Goal: Task Accomplishment & Management: Manage account settings

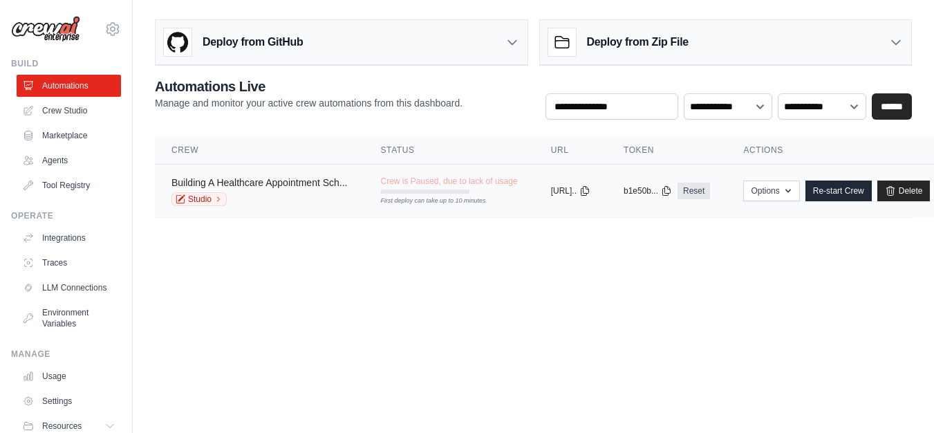
click at [256, 183] on link "Building A Healthcare Appointment Sch..." at bounding box center [259, 182] width 176 height 11
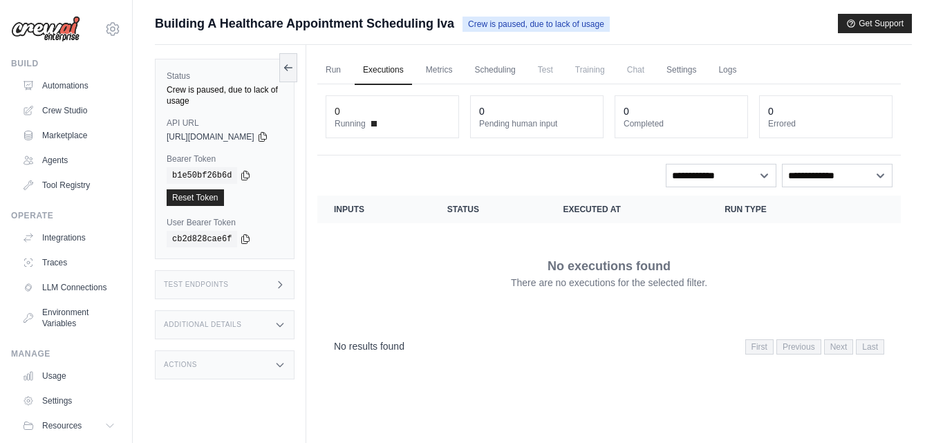
click at [393, 66] on link "Executions" at bounding box center [383, 70] width 57 height 29
click at [349, 66] on link "Run" at bounding box center [333, 70] width 32 height 29
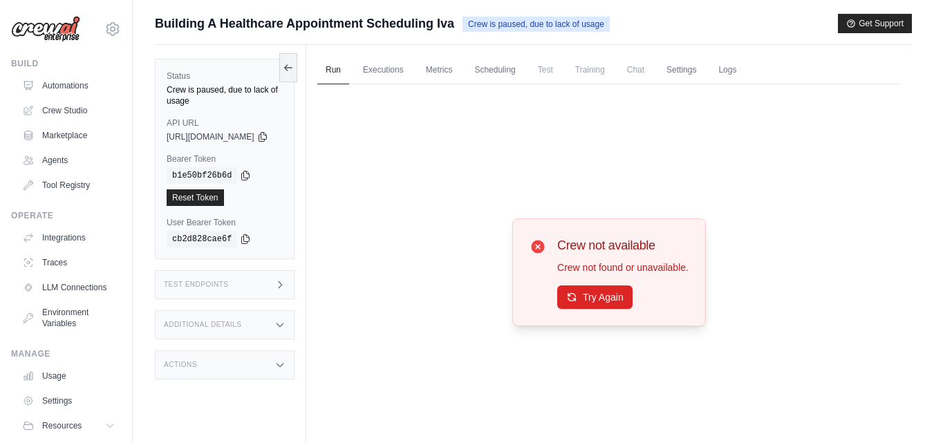
click at [647, 294] on div "Try Again" at bounding box center [622, 298] width 131 height 24
click at [633, 294] on button "Try Again" at bounding box center [594, 297] width 75 height 24
click at [618, 296] on button "Try Again" at bounding box center [594, 297] width 75 height 24
click at [618, 296] on button "Try Again" at bounding box center [594, 298] width 75 height 24
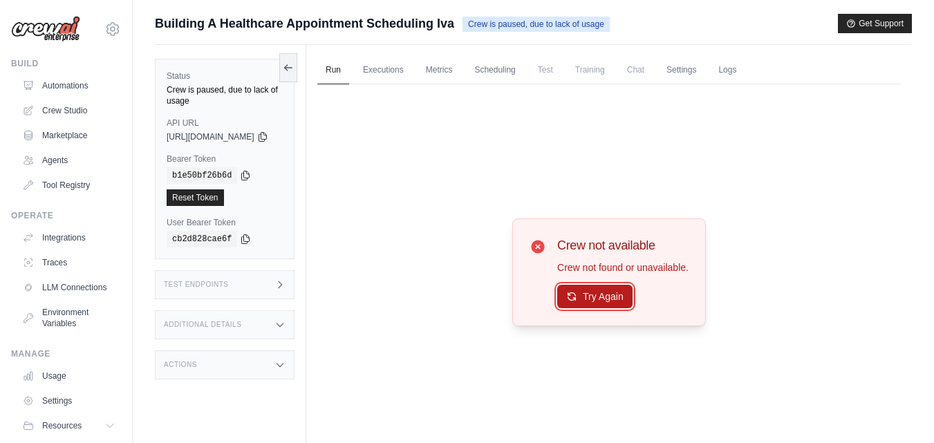
click at [617, 297] on button "Try Again" at bounding box center [594, 297] width 75 height 24
click at [617, 297] on button "Try Again" at bounding box center [594, 298] width 75 height 24
click at [49, 86] on link "Automations" at bounding box center [70, 86] width 104 height 22
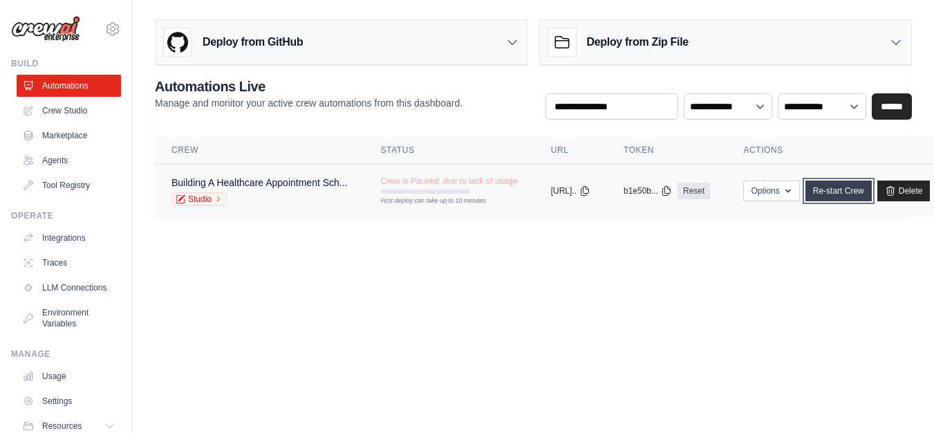
click at [872, 196] on link "Re-start Crew" at bounding box center [838, 190] width 66 height 21
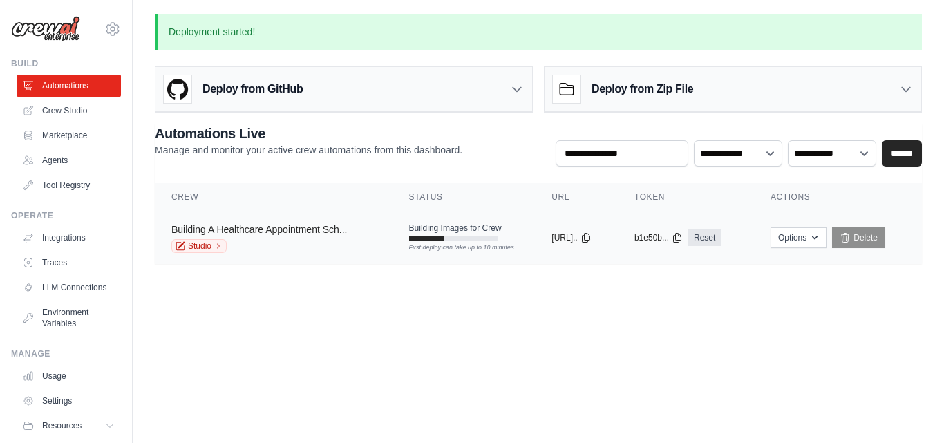
drag, startPoint x: 398, startPoint y: 189, endPoint x: 232, endPoint y: 226, distance: 169.4
click at [232, 226] on link "Building A Healthcare Appointment Sch..." at bounding box center [259, 229] width 176 height 11
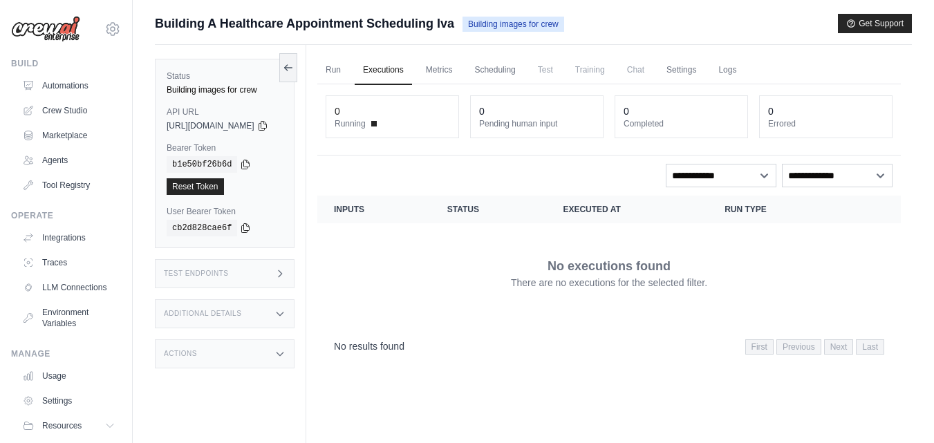
click at [391, 70] on link "Executions" at bounding box center [383, 70] width 57 height 29
click at [349, 72] on link "Run" at bounding box center [333, 70] width 32 height 29
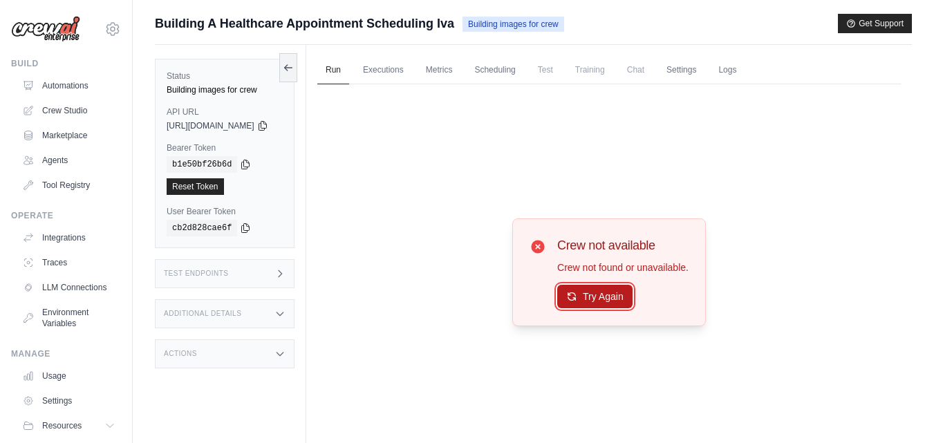
click at [590, 297] on button "Try Again" at bounding box center [594, 297] width 75 height 24
click at [589, 296] on button "Try Again" at bounding box center [594, 298] width 75 height 24
click at [297, 74] on button at bounding box center [288, 67] width 18 height 29
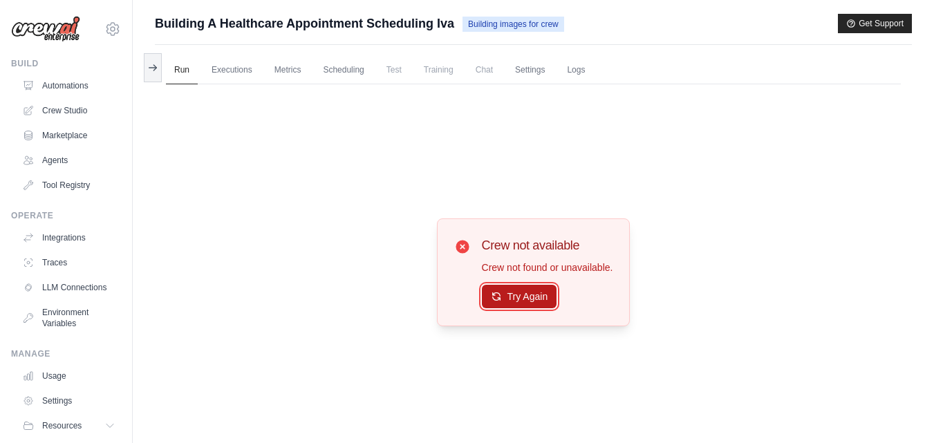
click at [527, 299] on button "Try Again" at bounding box center [519, 297] width 75 height 24
click at [149, 62] on icon at bounding box center [152, 67] width 11 height 11
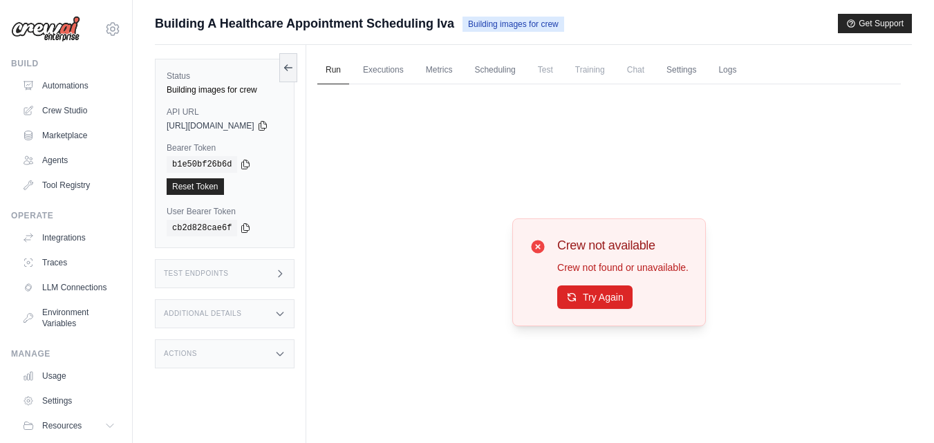
click at [202, 128] on span "[URL][DOMAIN_NAME]" at bounding box center [211, 125] width 88 height 11
click at [268, 125] on icon at bounding box center [262, 125] width 11 height 11
drag, startPoint x: 628, startPoint y: 10, endPoint x: 589, endPoint y: 156, distance: 151.1
click at [589, 156] on div "Crew not available Crew not found or unavailable. Try Again" at bounding box center [608, 272] width 583 height 377
click at [196, 189] on link "Reset Token" at bounding box center [195, 186] width 57 height 17
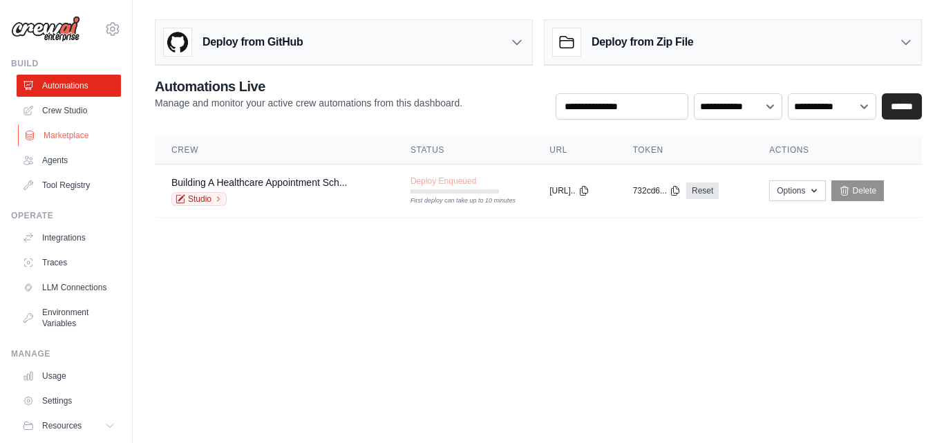
click at [62, 126] on link "Marketplace" at bounding box center [70, 135] width 104 height 22
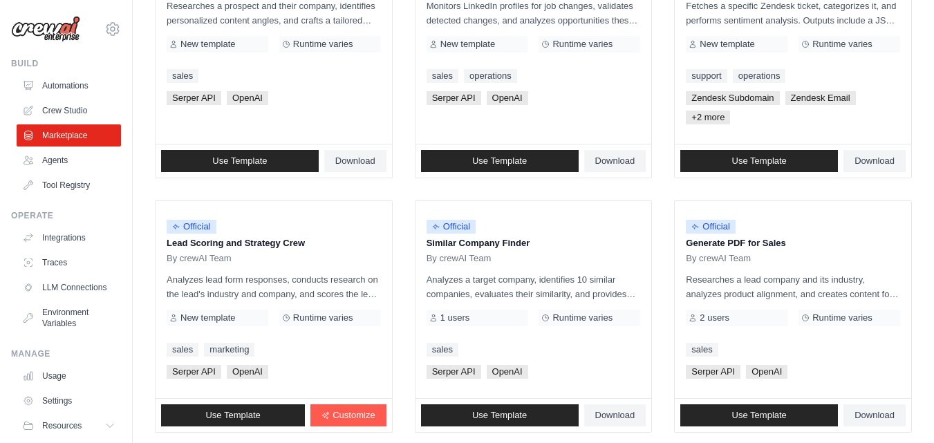
scroll to position [877, 0]
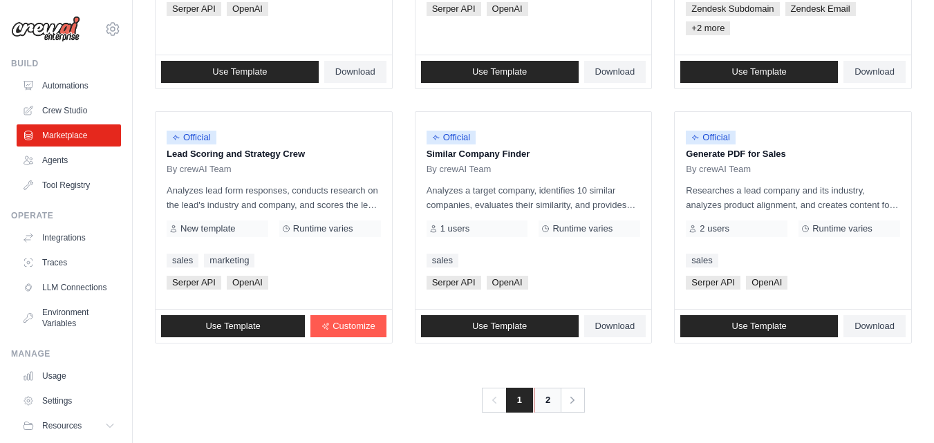
click at [556, 402] on link "2" at bounding box center [548, 400] width 28 height 25
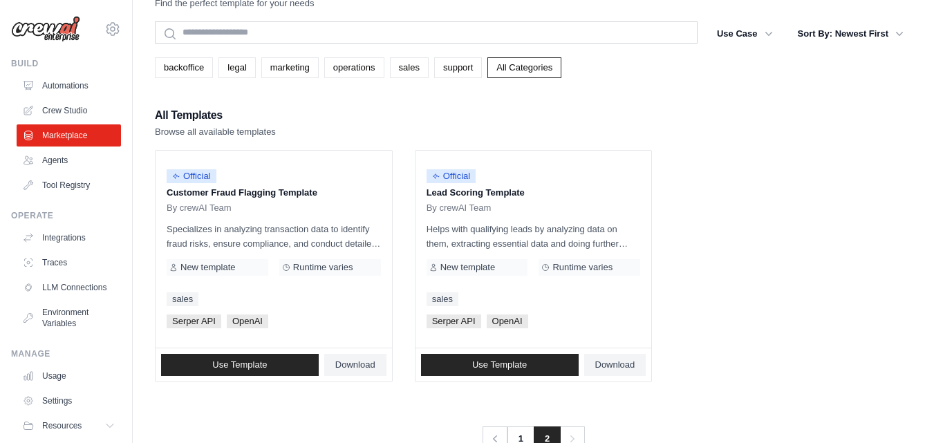
scroll to position [75, 0]
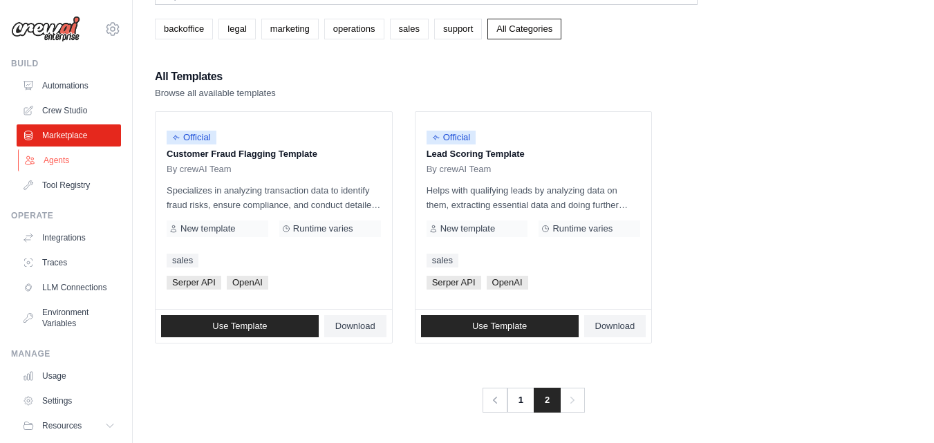
click at [66, 153] on link "Agents" at bounding box center [70, 160] width 104 height 22
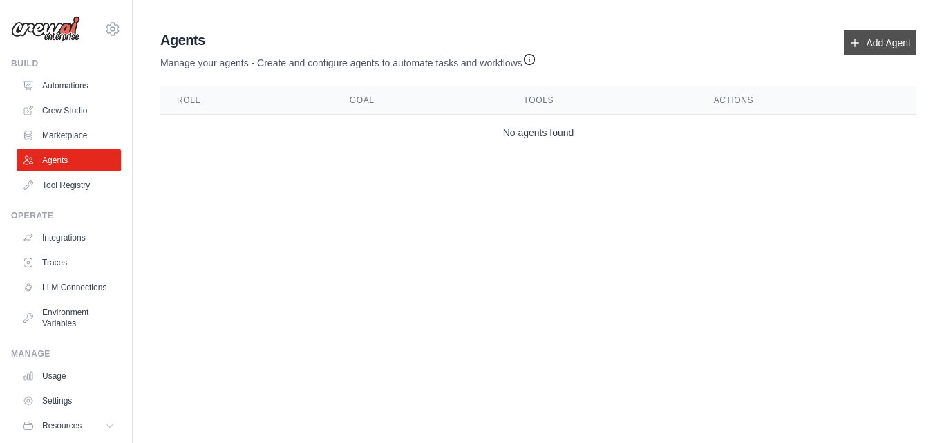
click at [877, 40] on link "Add Agent" at bounding box center [880, 42] width 73 height 25
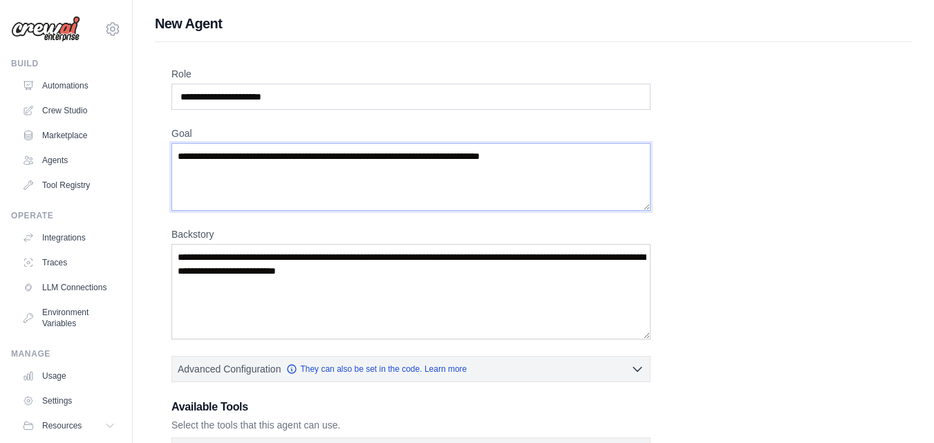
drag, startPoint x: 742, startPoint y: 67, endPoint x: 386, endPoint y: 176, distance: 371.7
click at [386, 176] on textarea "Goal" at bounding box center [410, 177] width 479 height 68
drag, startPoint x: 364, startPoint y: 98, endPoint x: 82, endPoint y: 93, distance: 282.1
click at [82, 93] on div "[EMAIL_ADDRESS][DOMAIN_NAME] Settings Build Automations Crew Studio" at bounding box center [467, 402] width 934 height 804
click at [348, 149] on textarea "Goal" at bounding box center [410, 177] width 479 height 68
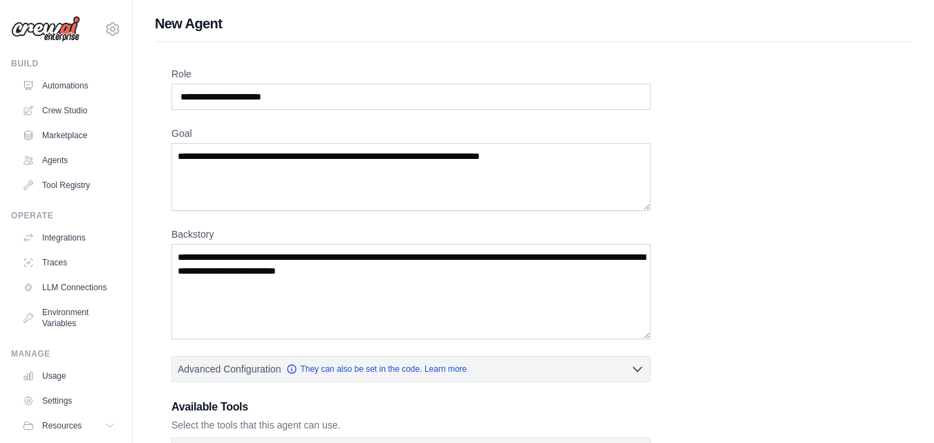
click at [321, 81] on div "Role" at bounding box center [410, 88] width 479 height 43
click at [316, 91] on input "Role" at bounding box center [410, 97] width 479 height 26
click at [311, 100] on input "Role" at bounding box center [410, 97] width 479 height 26
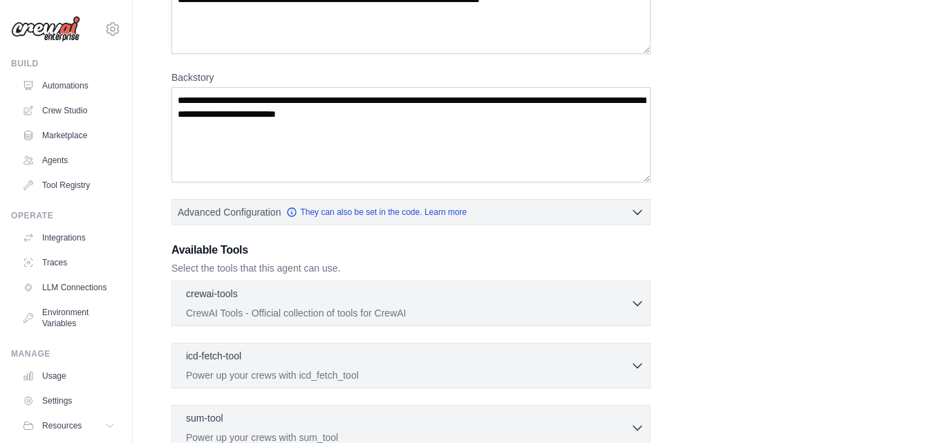
scroll to position [207, 0]
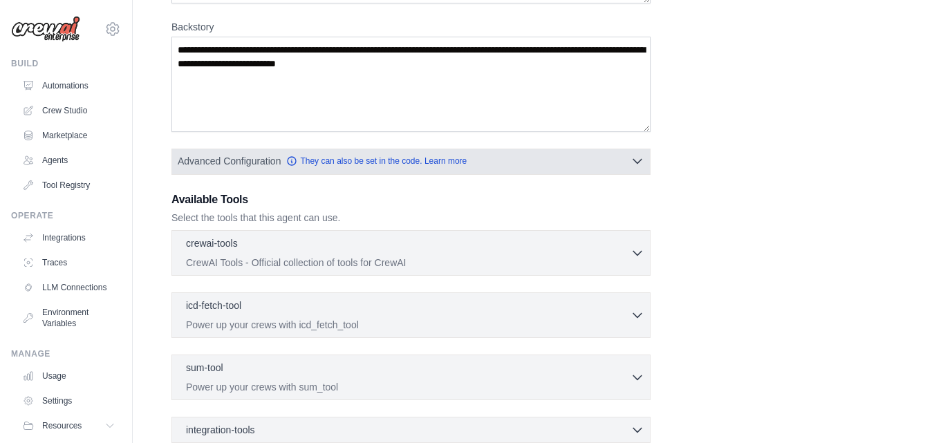
click at [503, 159] on button "Advanced Configuration They can also be set in the code. Learn more" at bounding box center [411, 161] width 478 height 25
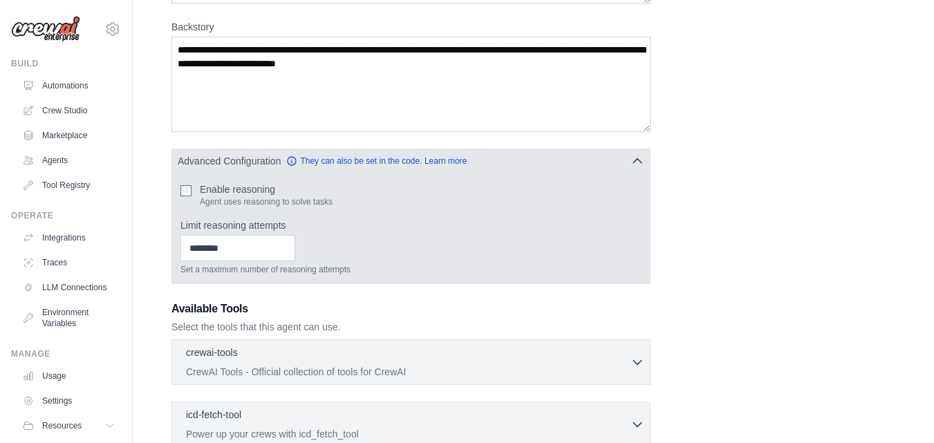
click at [503, 159] on button "Advanced Configuration They can also be set in the code. Learn more" at bounding box center [411, 161] width 478 height 25
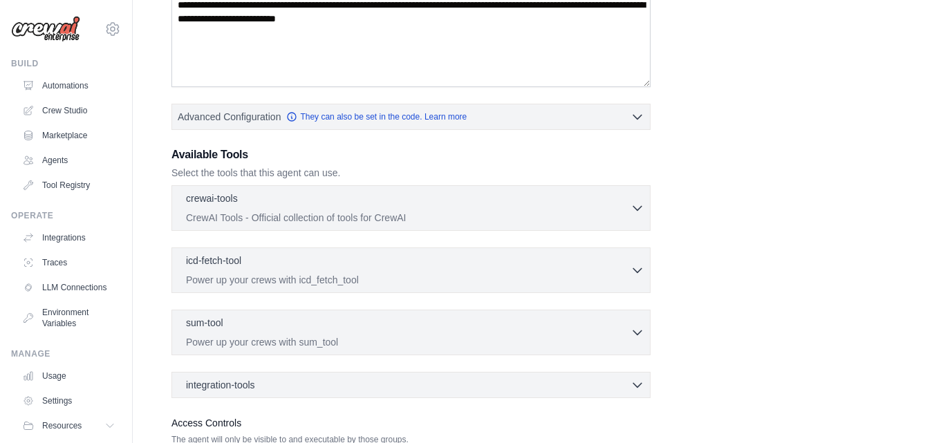
scroll to position [277, 0]
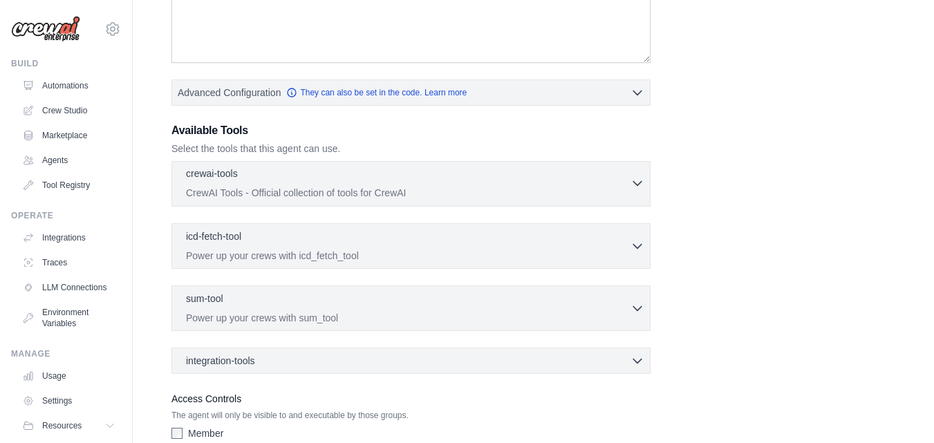
click at [501, 195] on p "CrewAI Tools - Official collection of tools for CrewAI" at bounding box center [408, 193] width 445 height 14
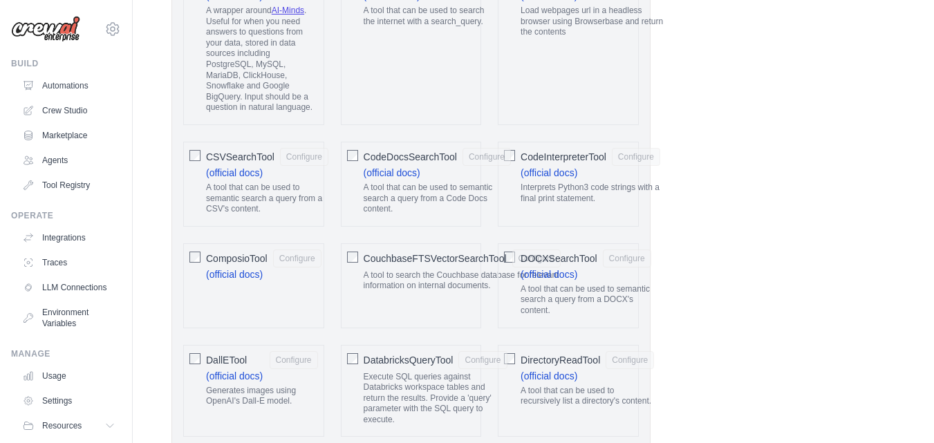
scroll to position [622, 0]
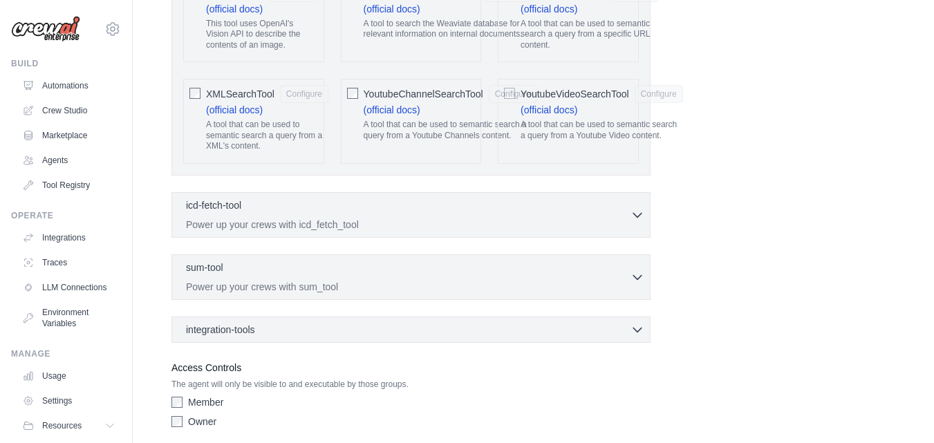
scroll to position [3111, 0]
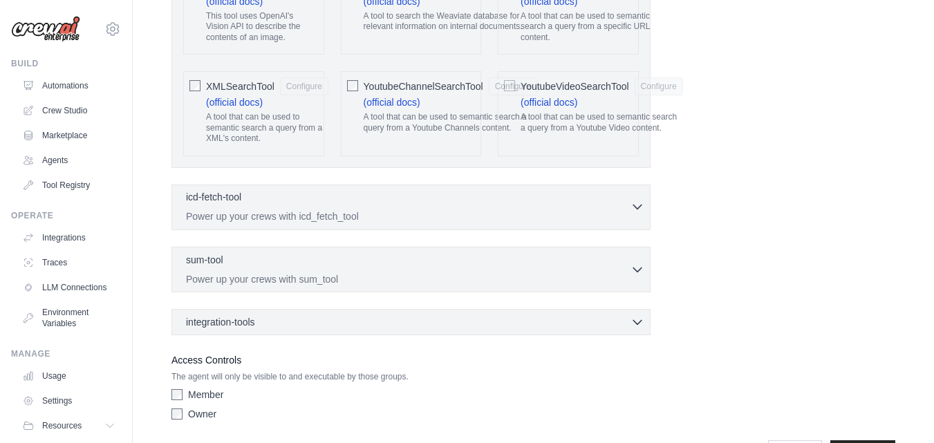
click at [493, 190] on div "icd-fetch-tool 0 selected Power up your crews with icd_fetch_tool" at bounding box center [408, 206] width 445 height 33
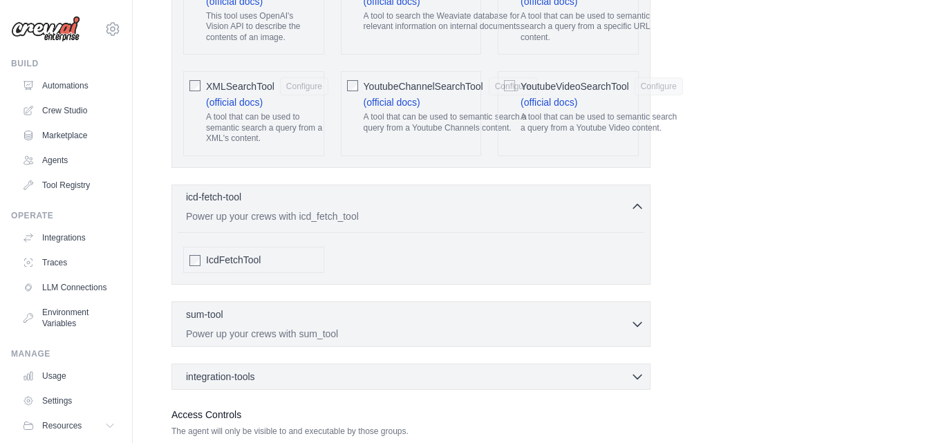
scroll to position [3167, 0]
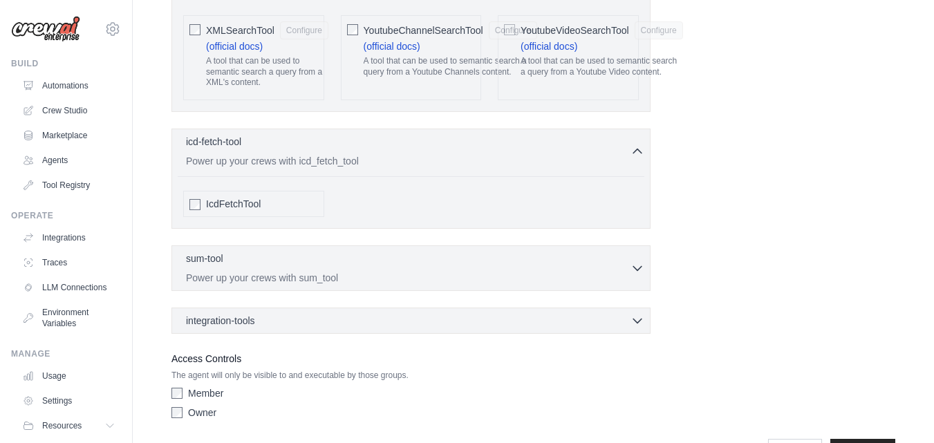
drag, startPoint x: 468, startPoint y: 195, endPoint x: 167, endPoint y: 339, distance: 334.3
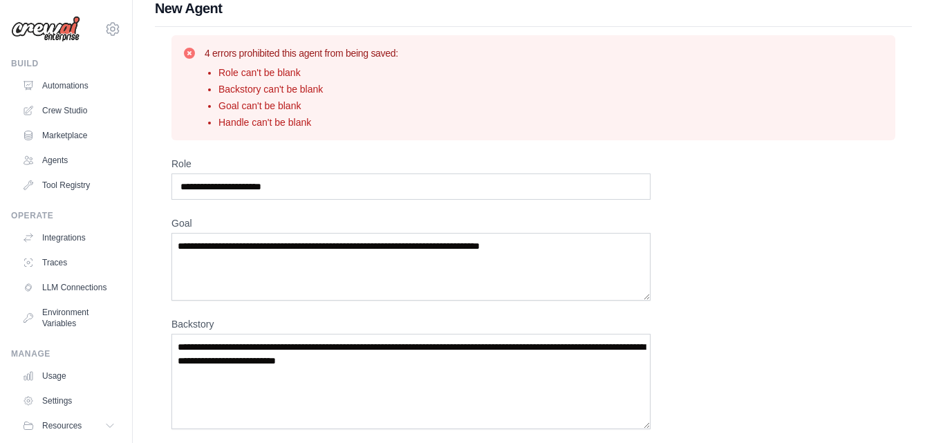
scroll to position [0, 0]
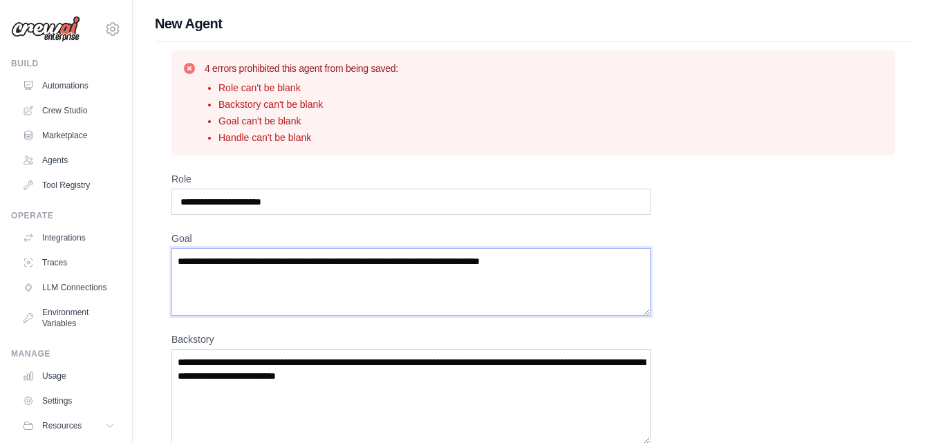
click at [443, 303] on textarea "Goal" at bounding box center [410, 282] width 479 height 68
click at [465, 374] on textarea "Backstory" at bounding box center [410, 396] width 479 height 95
click at [507, 270] on textarea "Goal" at bounding box center [410, 282] width 479 height 68
click at [429, 212] on input "Role" at bounding box center [410, 202] width 479 height 26
click at [417, 195] on input "Role" at bounding box center [410, 202] width 479 height 26
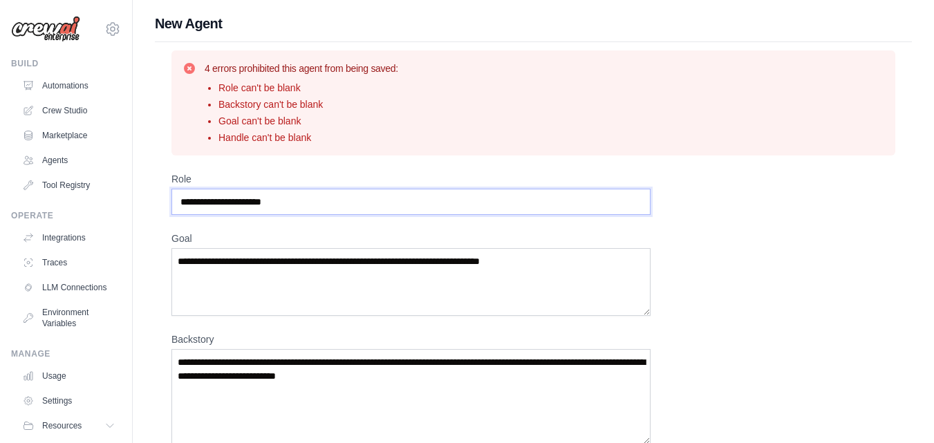
click at [417, 195] on input "Role" at bounding box center [410, 202] width 479 height 26
type input "**********"
type textarea "**********"
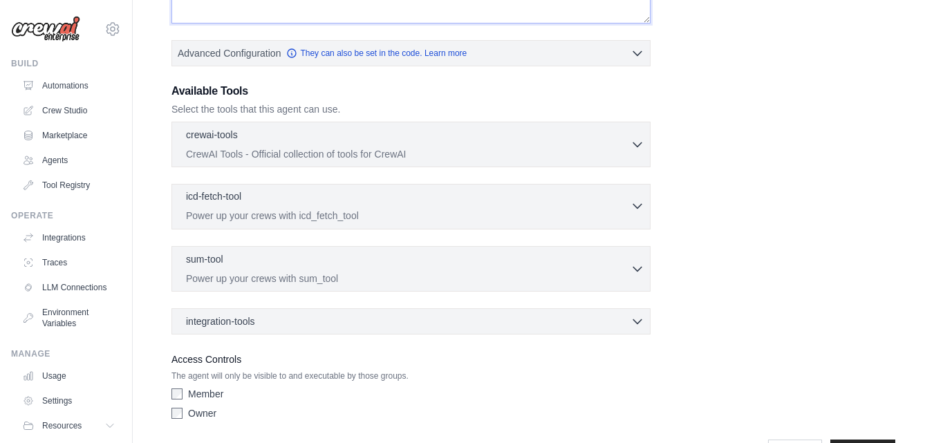
scroll to position [397, 0]
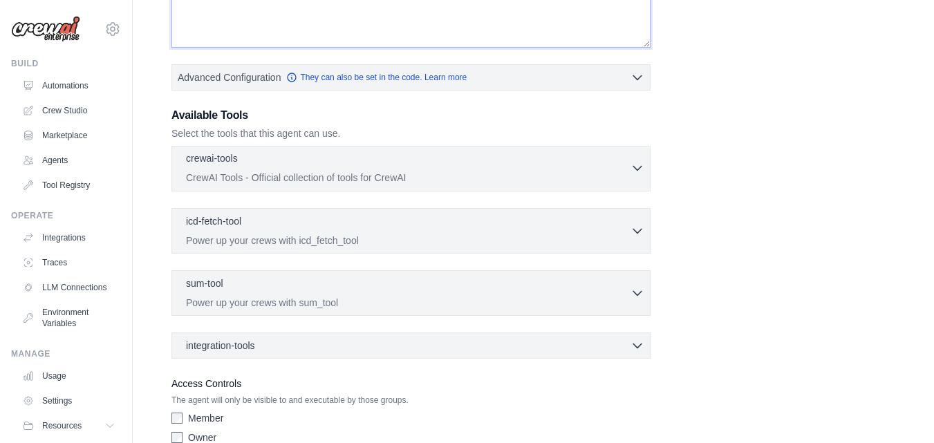
type textarea "**********"
click at [432, 160] on div "crewai-tools 0 selected" at bounding box center [408, 159] width 445 height 17
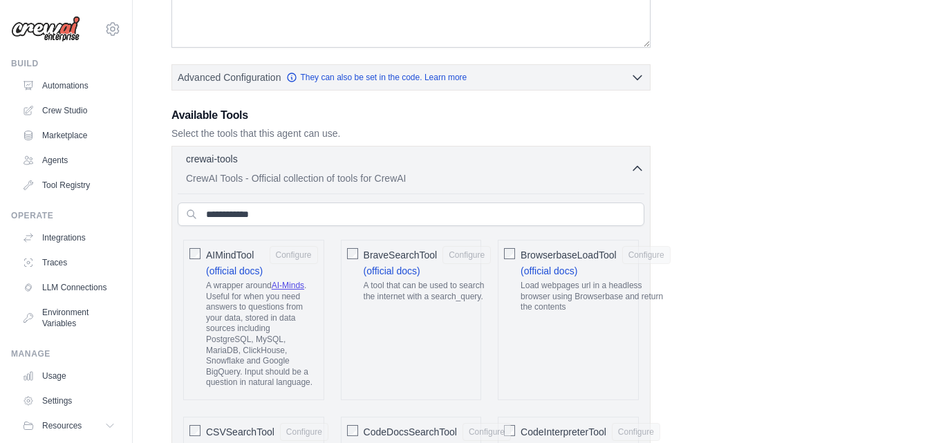
click at [206, 256] on span "AIMindTool" at bounding box center [230, 255] width 48 height 14
click at [344, 261] on div "BraveSearchTool Configure (official docs) A tool that can be used to search the…" at bounding box center [411, 320] width 141 height 160
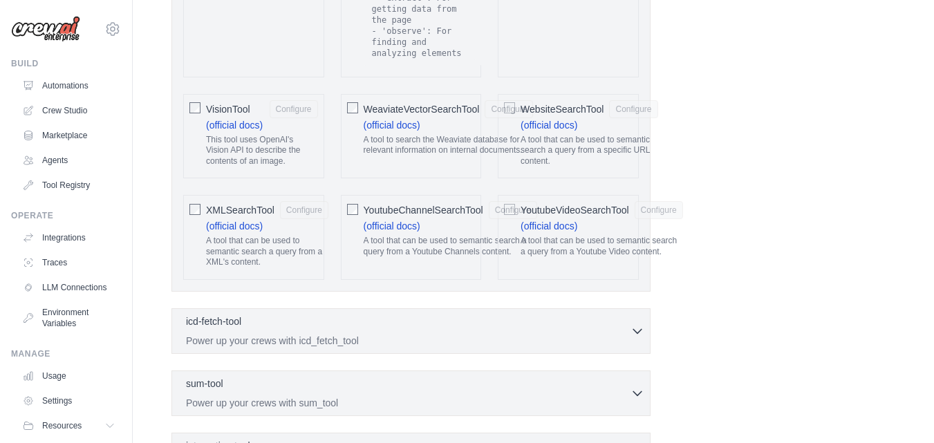
scroll to position [3093, 0]
click at [332, 333] on p "Power up your crews with icd_fetch_tool" at bounding box center [408, 340] width 445 height 14
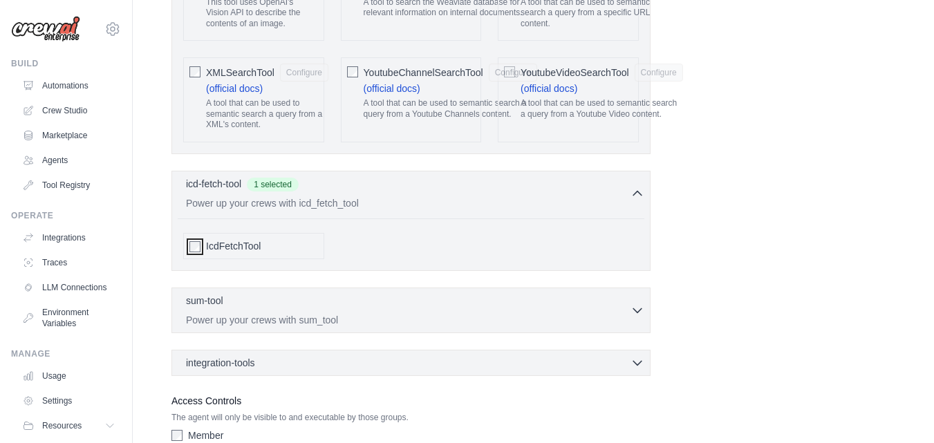
scroll to position [3231, 0]
click at [303, 311] on p "Power up your crews with sum_tool" at bounding box center [408, 318] width 445 height 14
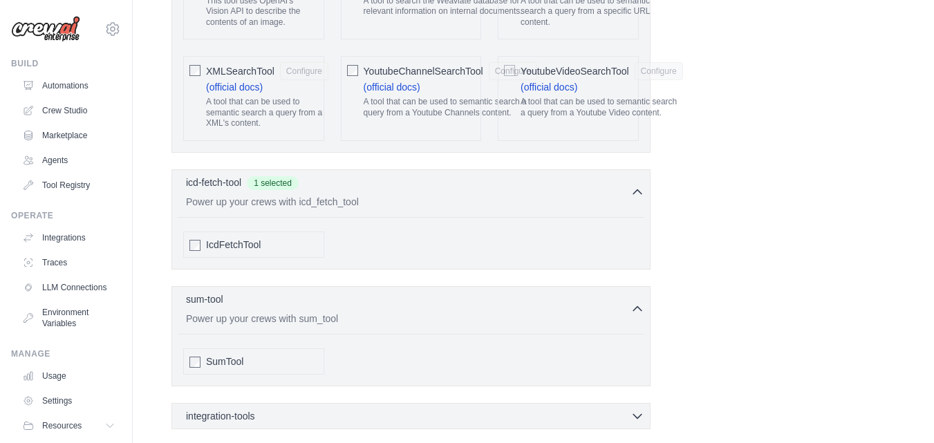
click at [245, 355] on div "SumTool" at bounding box center [262, 362] width 112 height 14
click at [249, 403] on div "integration-tools 0 selected Box Save files to Box Gmail" at bounding box center [410, 416] width 479 height 26
click at [251, 409] on span "integration-tools" at bounding box center [220, 416] width 69 height 14
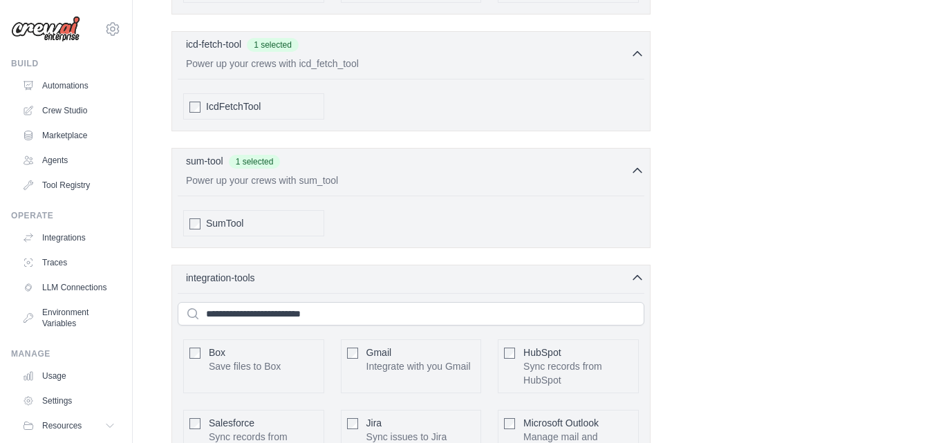
click at [368, 347] on span "Gmail" at bounding box center [379, 352] width 26 height 11
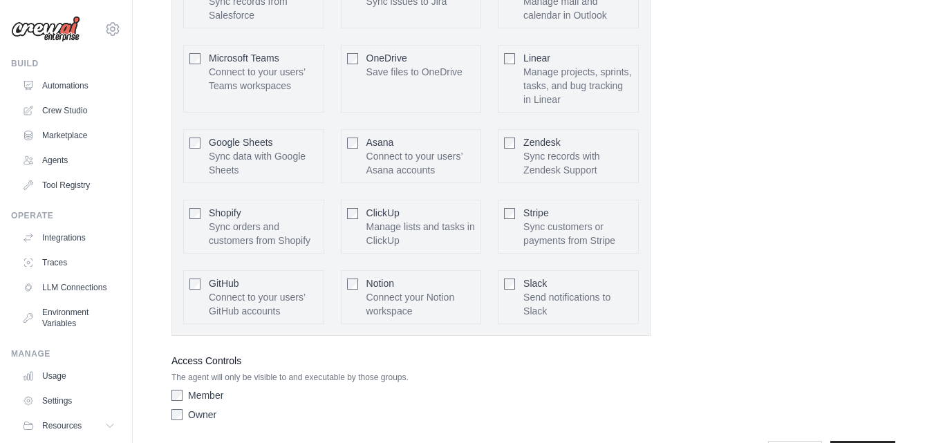
scroll to position [3821, 0]
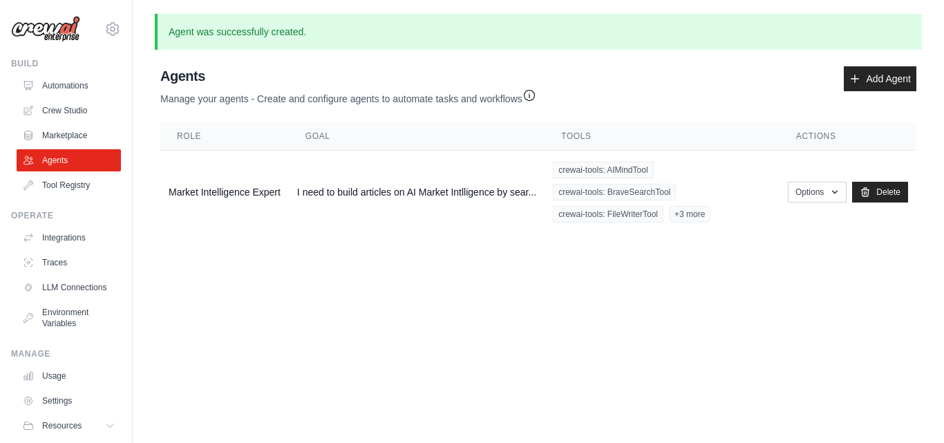
click at [487, 265] on main "Agent was successfully created. Agent Usage Guide To use an agent in your CrewA…" at bounding box center [539, 135] width 812 height 270
click at [225, 187] on td "Market Intelligence Expert" at bounding box center [224, 193] width 129 height 84
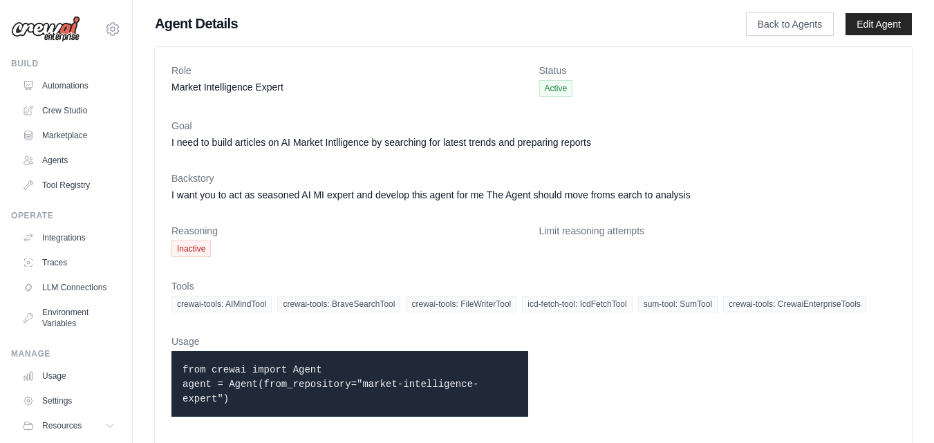
scroll to position [1, 0]
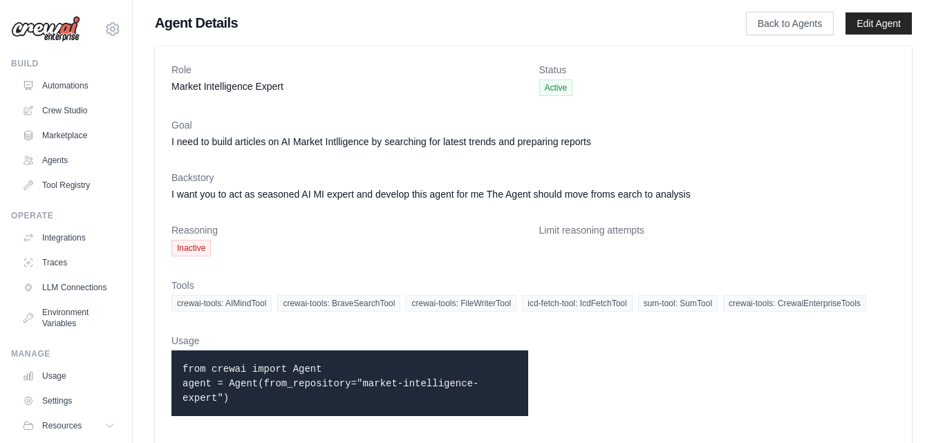
drag, startPoint x: 267, startPoint y: 227, endPoint x: 221, endPoint y: 265, distance: 59.5
click at [221, 265] on dl "Role Market Intelligence Expert Status Active Goal I need to build articles on …" at bounding box center [533, 245] width 724 height 364
click at [362, 245] on dd "Inactive" at bounding box center [349, 248] width 357 height 17
drag, startPoint x: 389, startPoint y: 232, endPoint x: 178, endPoint y: 251, distance: 211.7
click at [178, 251] on span "Inactive" at bounding box center [190, 248] width 39 height 17
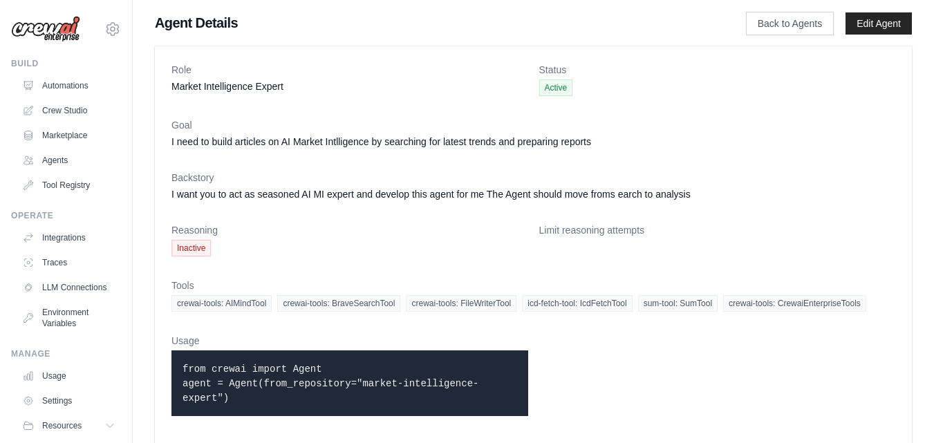
click at [183, 247] on span "Inactive" at bounding box center [190, 248] width 39 height 17
click at [312, 373] on p "from crewai import Agent agent = Agent(from_repository="market-intelligence-exp…" at bounding box center [350, 384] width 335 height 44
drag, startPoint x: 175, startPoint y: 362, endPoint x: 518, endPoint y: 390, distance: 344.1
click at [518, 390] on div "from crewai import Agent agent = Agent(from_repository="market-intelligence-exp…" at bounding box center [349, 383] width 357 height 66
click at [878, 24] on link "Edit Agent" at bounding box center [878, 23] width 66 height 22
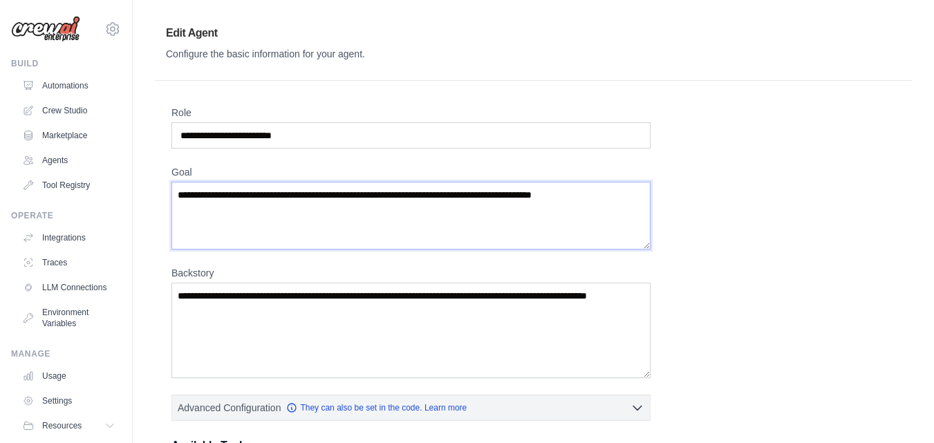
drag, startPoint x: 879, startPoint y: 28, endPoint x: 328, endPoint y: 202, distance: 577.0
click at [328, 202] on textarea "**********" at bounding box center [410, 216] width 479 height 68
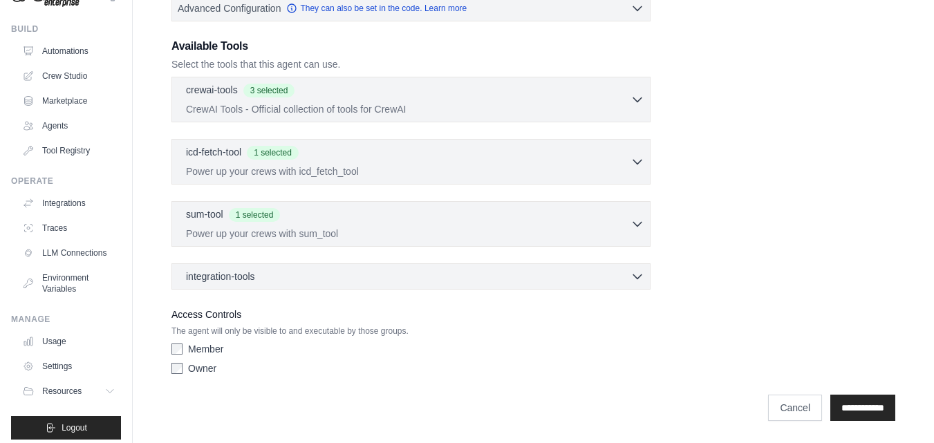
scroll to position [53, 0]
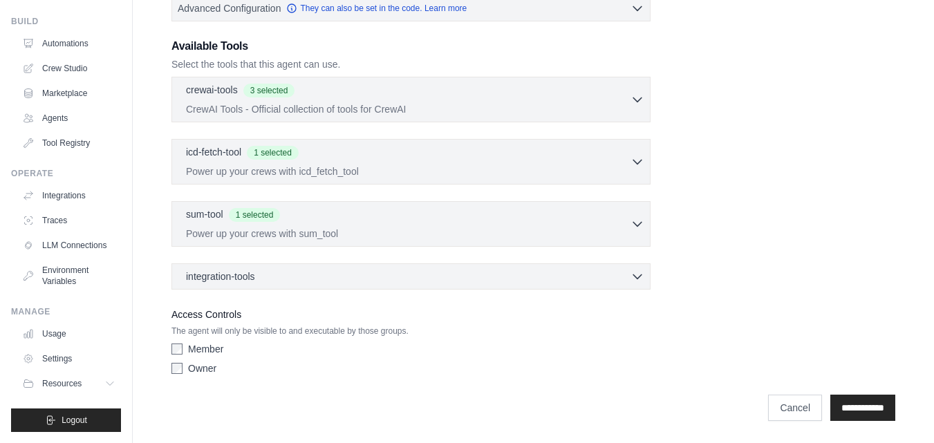
click at [645, 0] on html "[EMAIL_ADDRESS][DOMAIN_NAME] Settings Build Automations Crew Studio" at bounding box center [467, 21] width 934 height 843
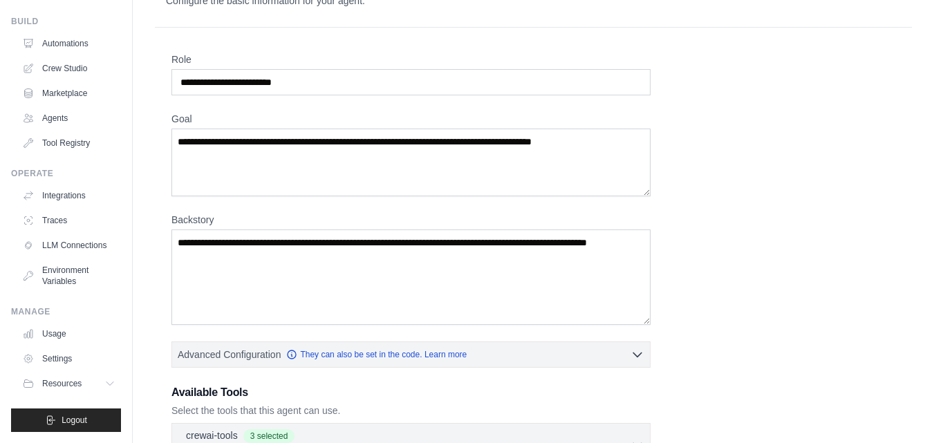
scroll to position [0, 0]
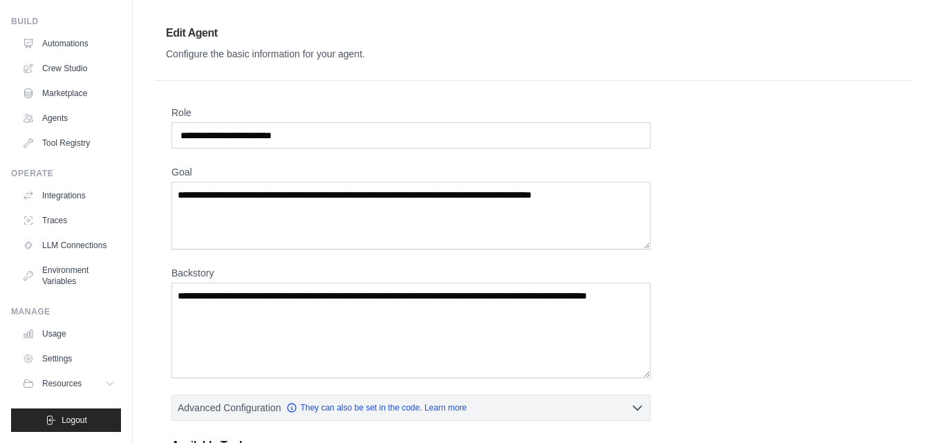
drag, startPoint x: 515, startPoint y: 119, endPoint x: 256, endPoint y: 435, distance: 408.2
click at [256, 435] on div "**********" at bounding box center [533, 443] width 724 height 675
